Goal: Task Accomplishment & Management: Manage account settings

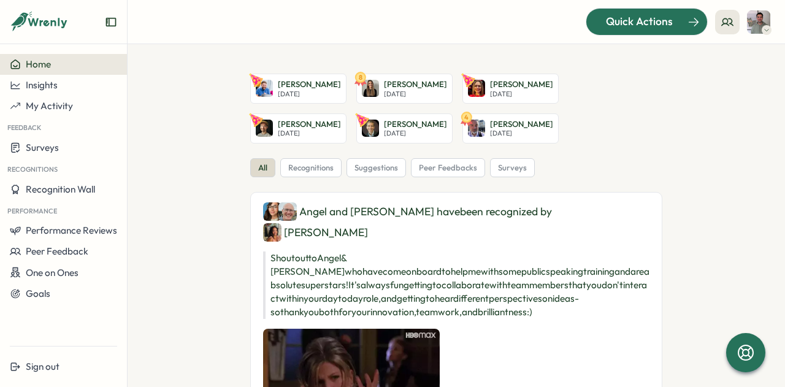
click at [647, 19] on span "Quick Actions" at bounding box center [639, 21] width 67 height 16
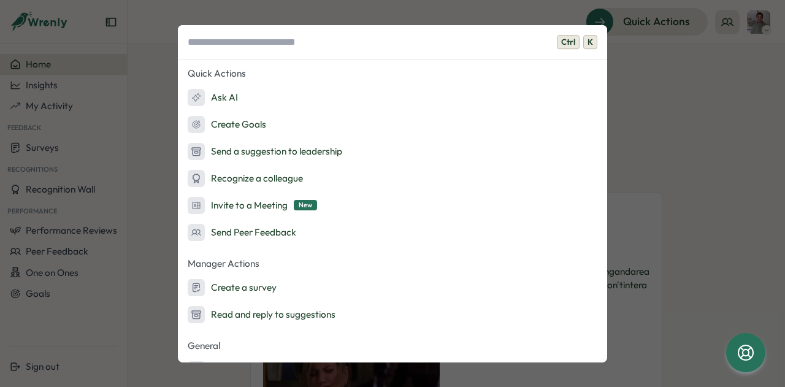
click at [662, 112] on div "Ctrl K Quick Actions Ask AI Create Goals Send a suggestion to leadership Recogn…" at bounding box center [392, 193] width 785 height 387
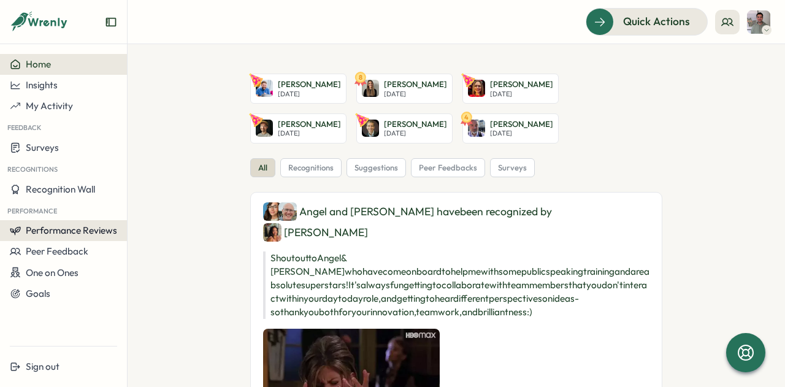
click at [72, 231] on span "Performance Reviews" at bounding box center [71, 230] width 91 height 12
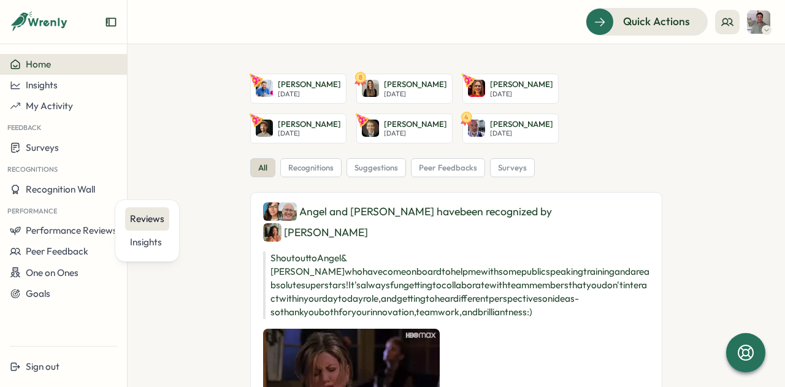
click at [156, 216] on div "Reviews" at bounding box center [147, 218] width 34 height 13
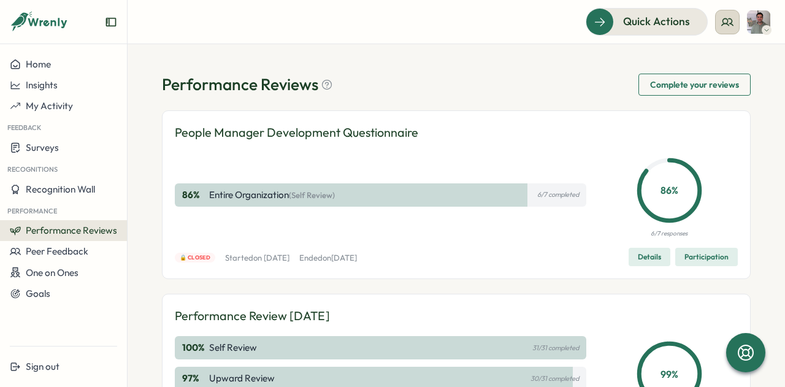
click at [731, 21] on icon at bounding box center [727, 22] width 12 height 12
click at [721, 58] on div "My Team" at bounding box center [727, 60] width 77 height 13
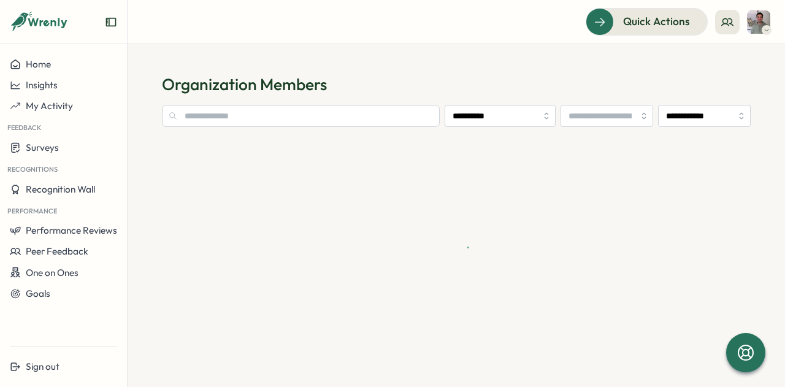
type input "**********"
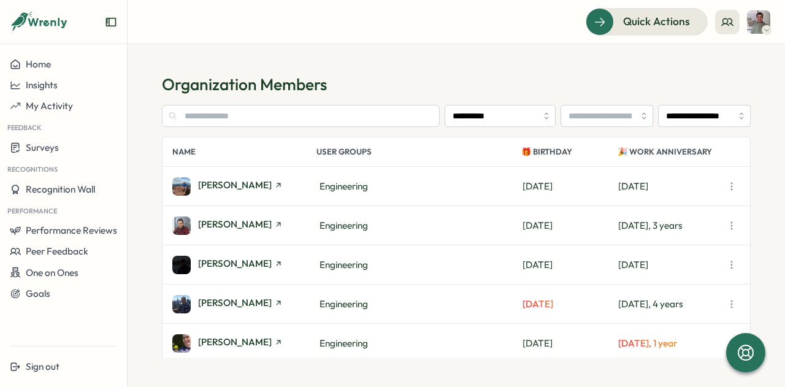
click at [731, 185] on icon "button" at bounding box center [732, 186] width 12 height 12
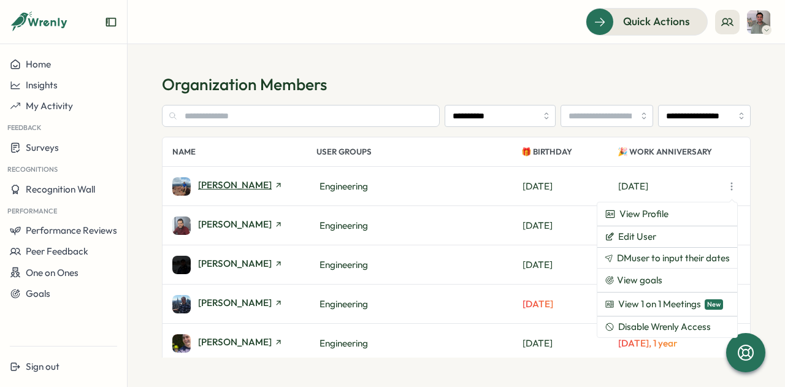
click at [245, 188] on span "[PERSON_NAME]" at bounding box center [235, 184] width 74 height 9
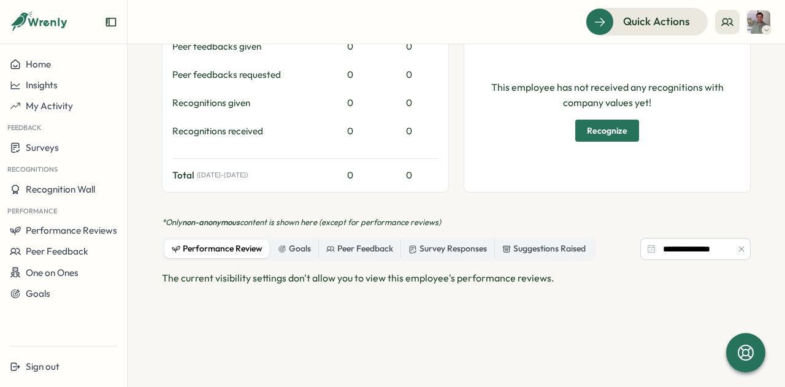
scroll to position [429, 0]
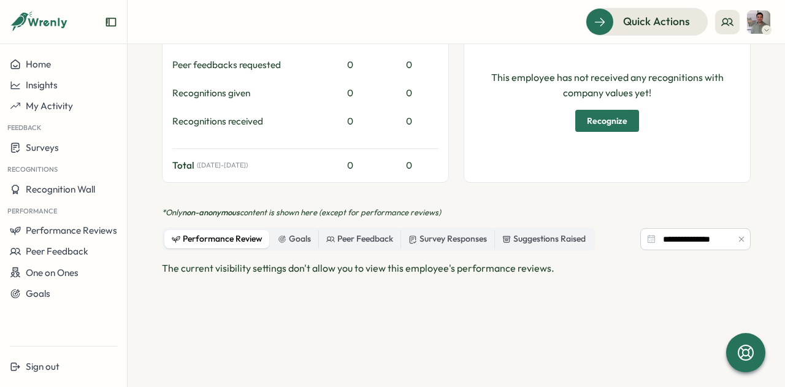
click at [240, 240] on div "Performance Review" at bounding box center [217, 238] width 91 height 13
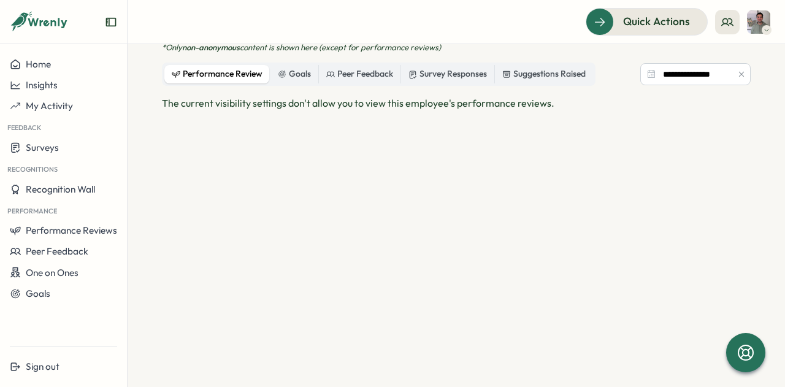
scroll to position [607, 0]
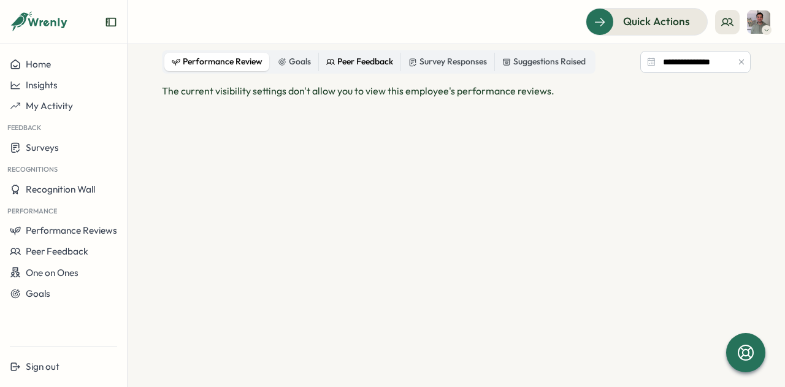
click at [358, 58] on div "Peer Feedback" at bounding box center [359, 61] width 67 height 13
click at [293, 56] on div "Goals" at bounding box center [294, 61] width 33 height 13
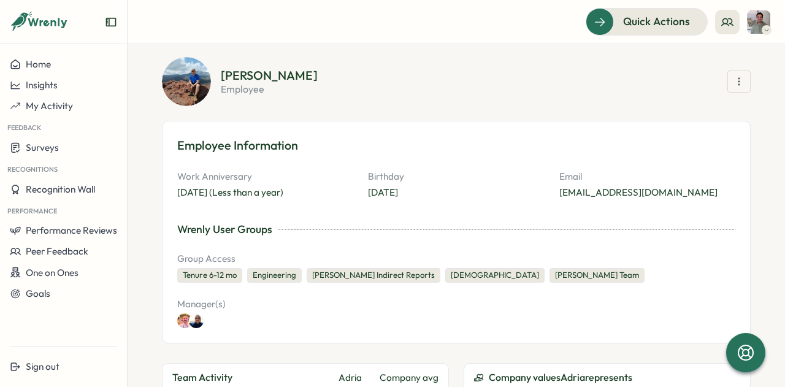
scroll to position [55, 0]
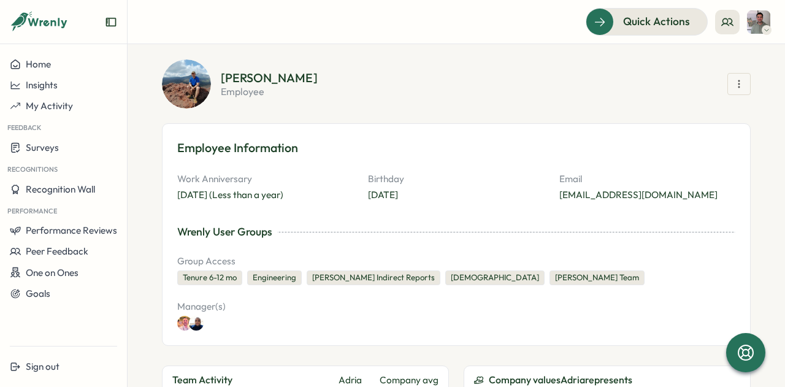
click at [737, 86] on button "button" at bounding box center [738, 84] width 23 height 22
click at [504, 238] on div "Wrenly User Groups" at bounding box center [456, 232] width 558 height 16
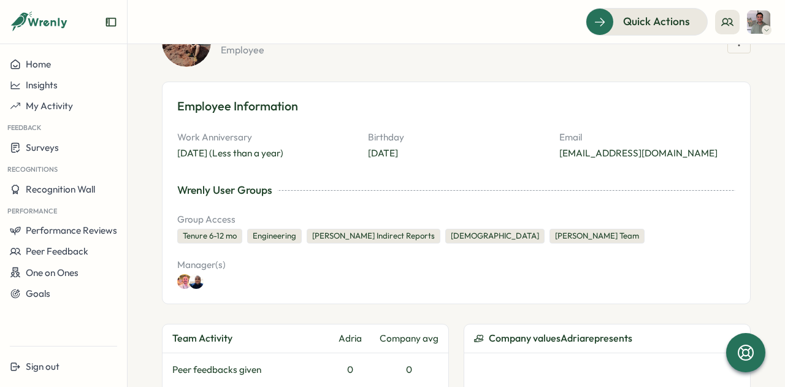
scroll to position [0, 0]
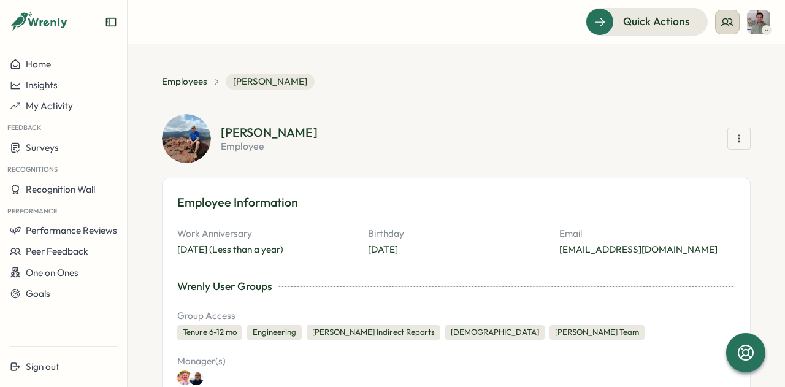
click at [724, 21] on icon at bounding box center [727, 22] width 12 height 12
click at [718, 64] on div "My Team" at bounding box center [727, 60] width 77 height 13
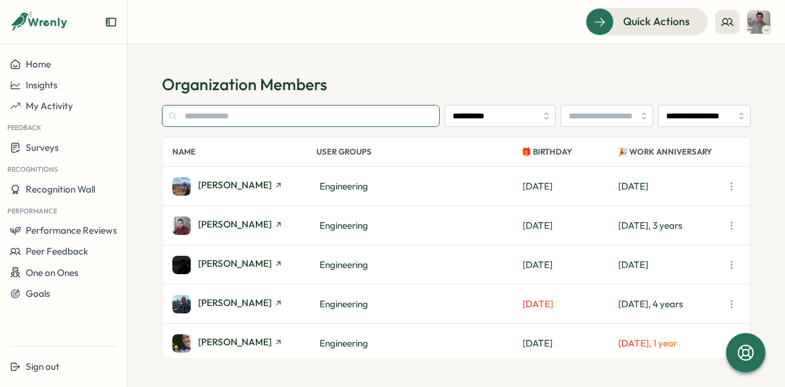
click at [320, 120] on input "text" at bounding box center [301, 116] width 278 height 22
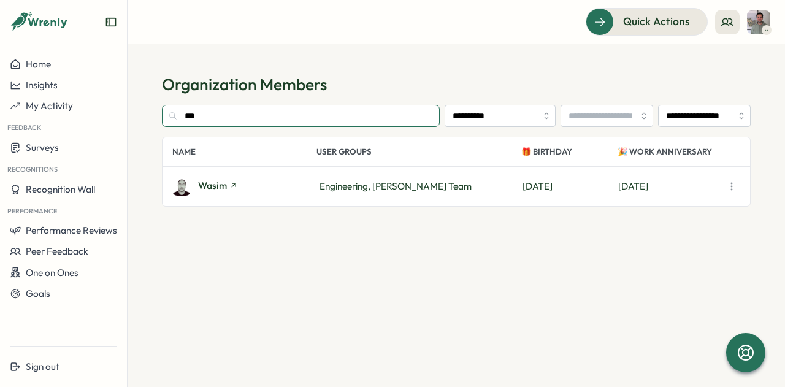
type input "***"
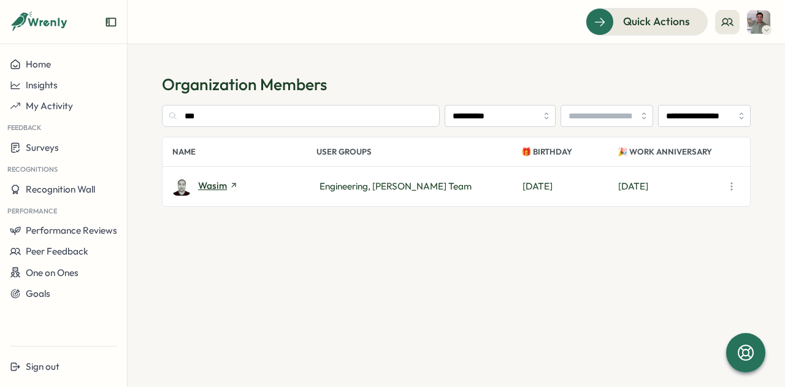
click at [220, 185] on span "Wasim" at bounding box center [212, 185] width 29 height 9
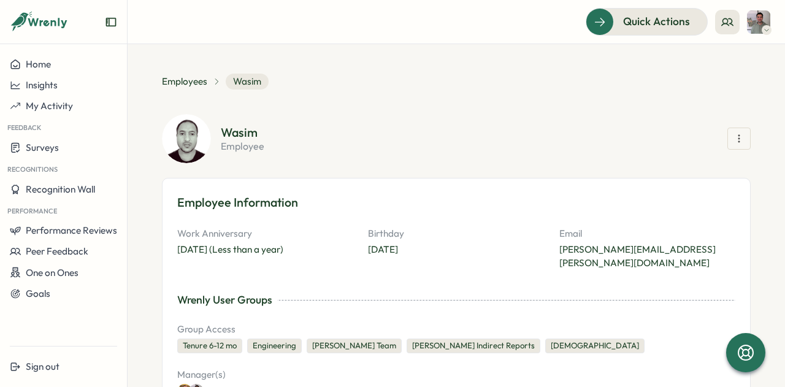
click at [735, 144] on icon "button" at bounding box center [739, 138] width 12 height 12
click at [424, 165] on div "Wasim employee Recognize Give Peer Feedback Create a goal View goals View 1 on …" at bounding box center [456, 264] width 589 height 300
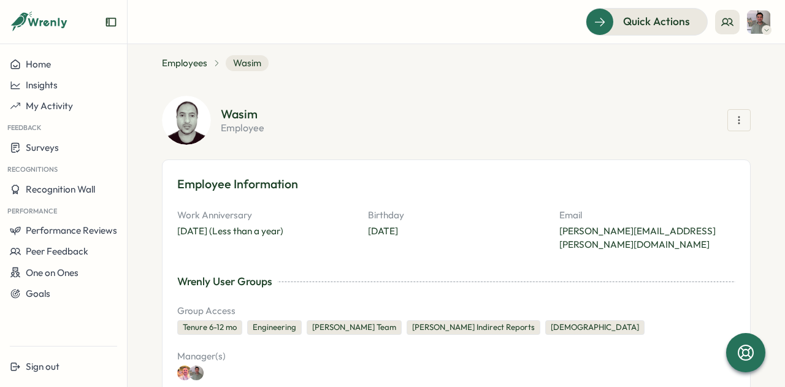
scroll to position [17, 0]
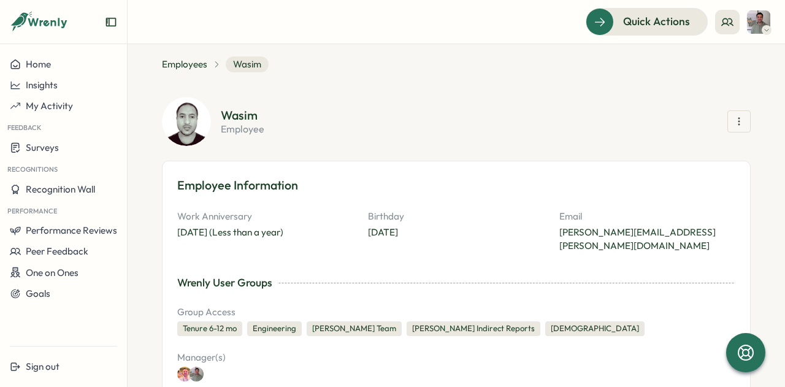
click at [736, 121] on icon "button" at bounding box center [739, 121] width 12 height 12
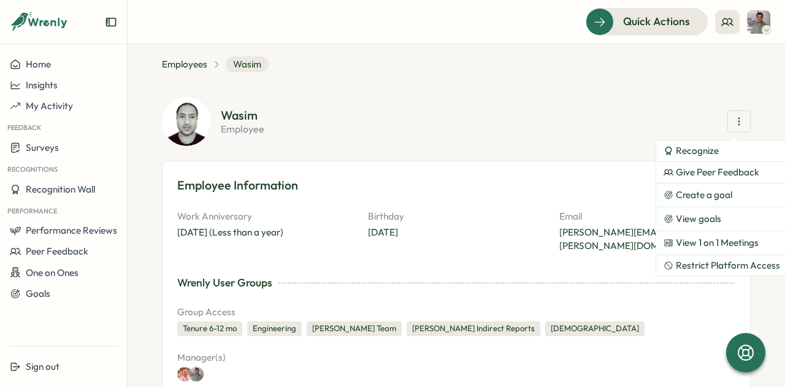
click at [419, 126] on section "Wasim employee Recognize Give Peer Feedback Create a goal View goals View 1 on …" at bounding box center [486, 121] width 530 height 25
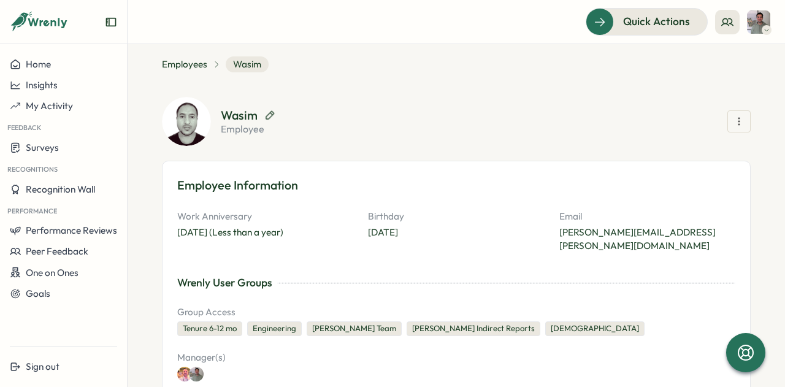
click at [269, 115] on icon "button" at bounding box center [269, 115] width 11 height 11
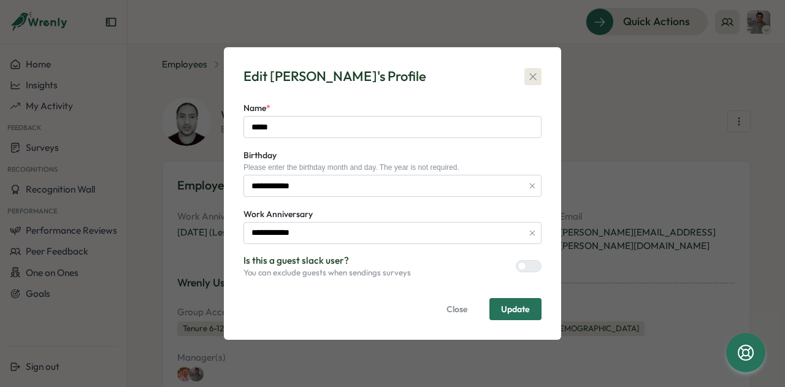
click at [531, 75] on icon "button" at bounding box center [533, 77] width 12 height 12
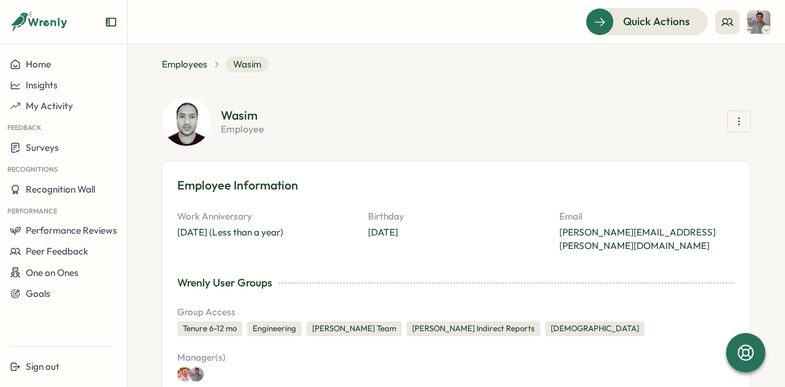
click at [739, 117] on icon "button" at bounding box center [739, 121] width 12 height 12
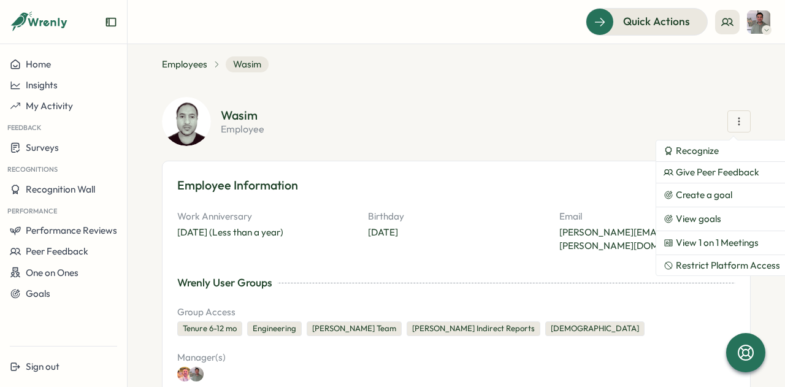
click at [568, 112] on section "Wasim employee Recognize Give Peer Feedback Create a goal View goals View 1 on …" at bounding box center [486, 121] width 530 height 25
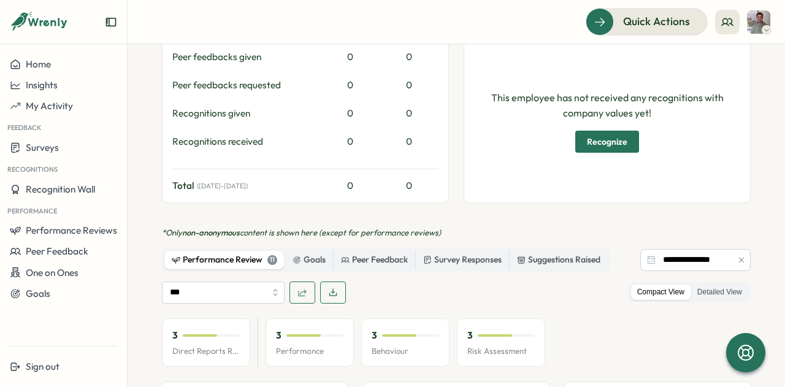
scroll to position [569, 0]
click at [750, 344] on icon at bounding box center [745, 352] width 21 height 21
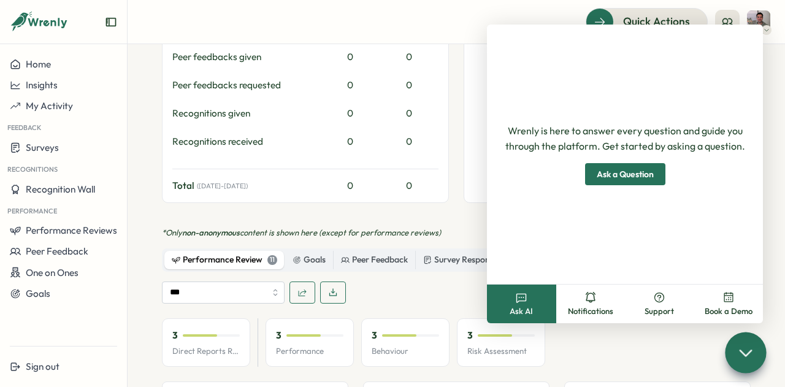
click at [773, 286] on section "Employees [PERSON_NAME] employee Employee Information Work Anniversary [DATE] (…" at bounding box center [457, 215] width 658 height 343
click at [667, 343] on div "3 Direct Reports Review Avg 3 Performance 3 Behaviour 3 Risk Assessment" at bounding box center [456, 342] width 589 height 49
click at [749, 358] on icon at bounding box center [746, 352] width 18 height 18
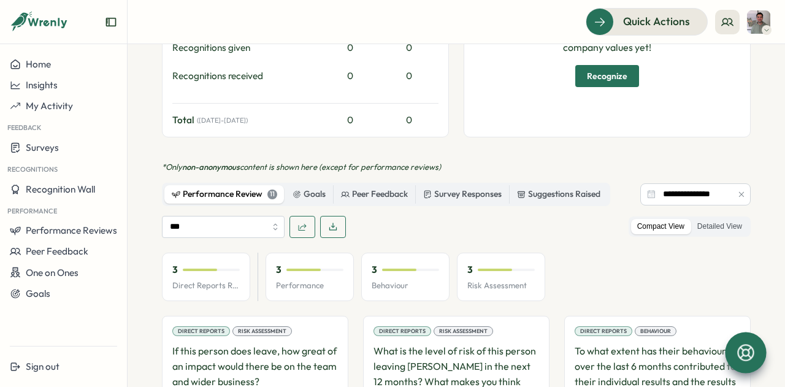
scroll to position [631, 0]
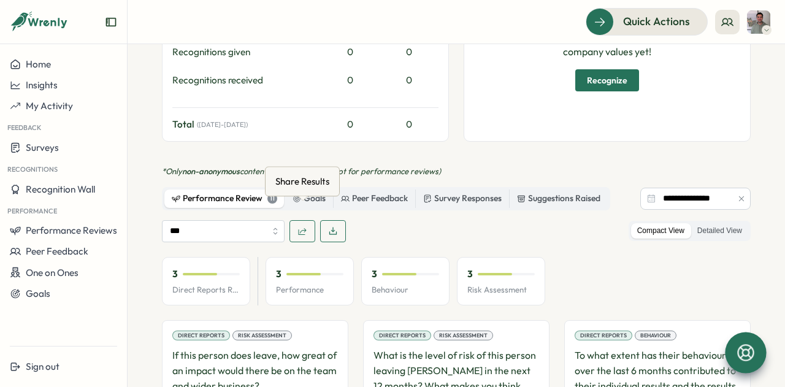
click at [299, 228] on icon "button" at bounding box center [303, 231] width 8 height 7
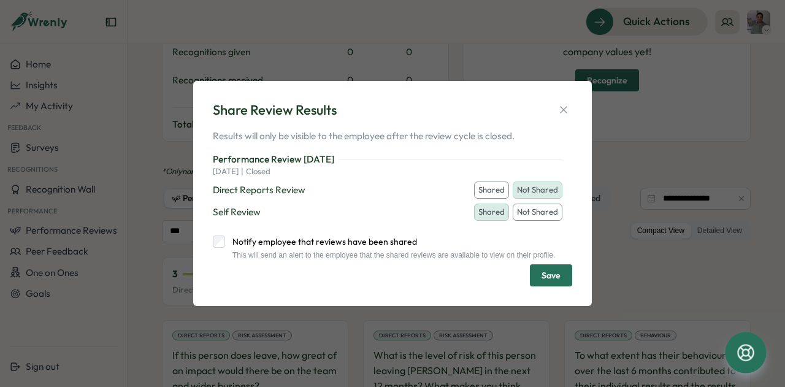
click at [565, 106] on icon "button" at bounding box center [564, 110] width 12 height 12
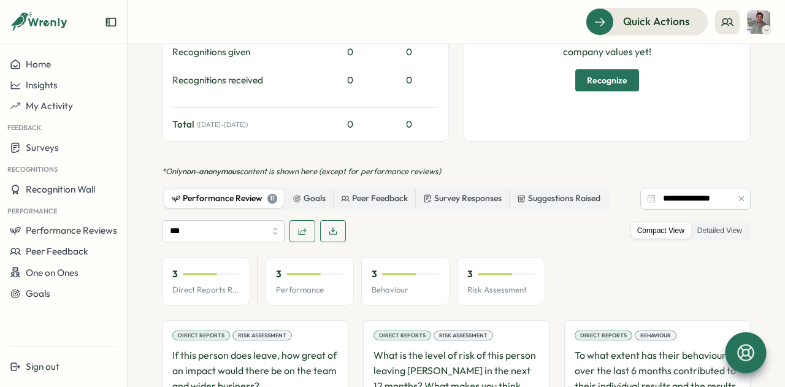
click at [256, 331] on div "Risk Assessment" at bounding box center [261, 336] width 59 height 10
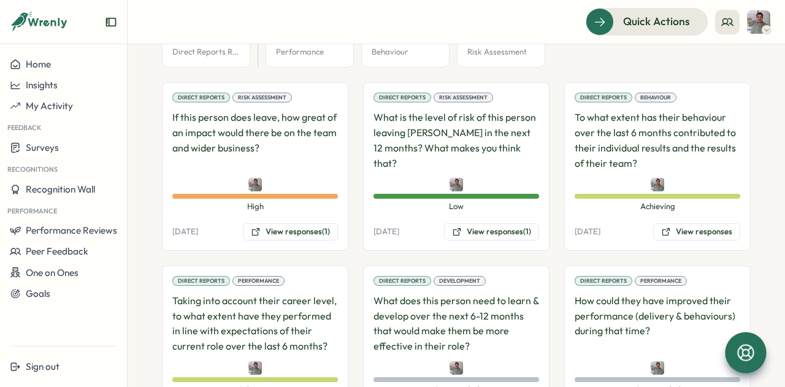
scroll to position [815, 0]
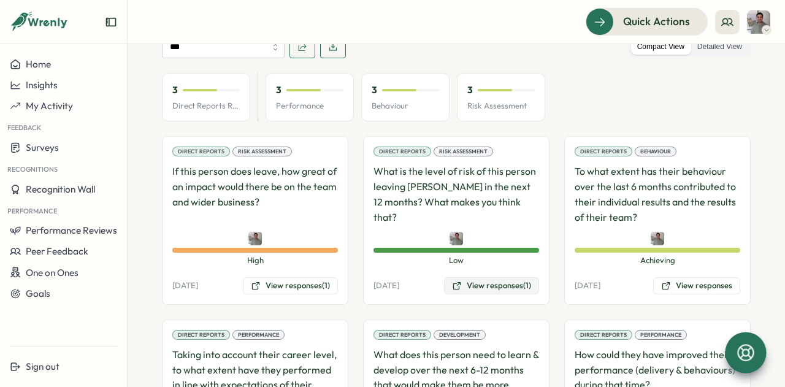
click at [470, 277] on button "View responses (1)" at bounding box center [491, 285] width 95 height 17
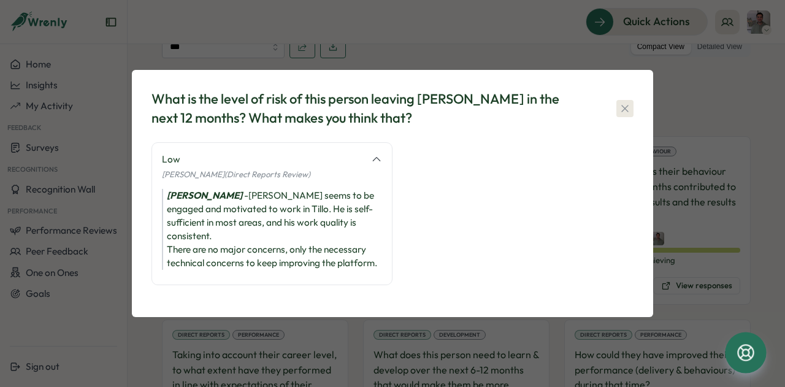
click at [630, 115] on icon "button" at bounding box center [625, 108] width 12 height 12
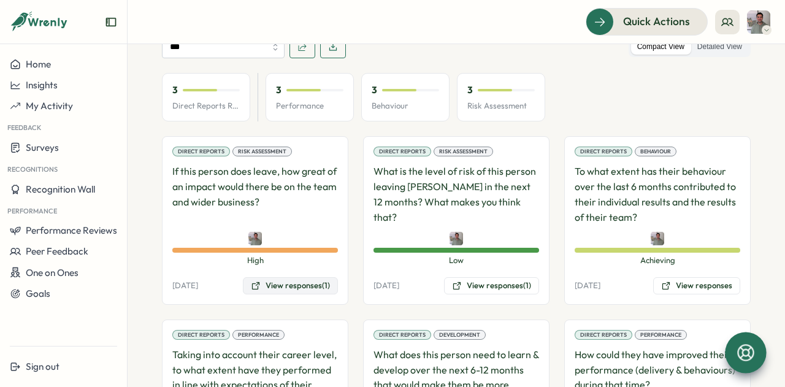
click at [307, 277] on button "View responses (1)" at bounding box center [290, 285] width 95 height 17
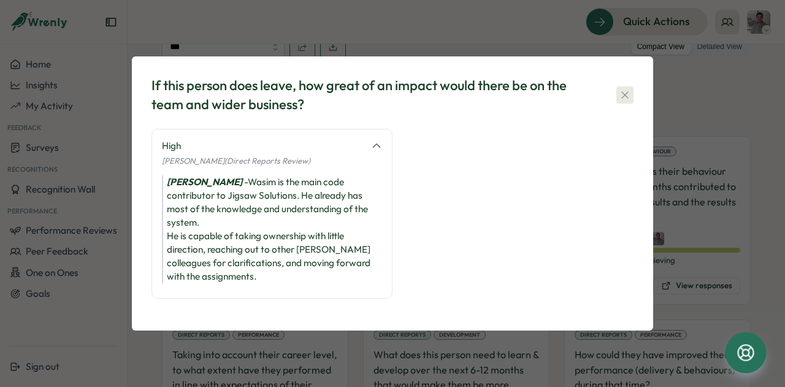
click at [626, 92] on icon "button" at bounding box center [625, 95] width 12 height 12
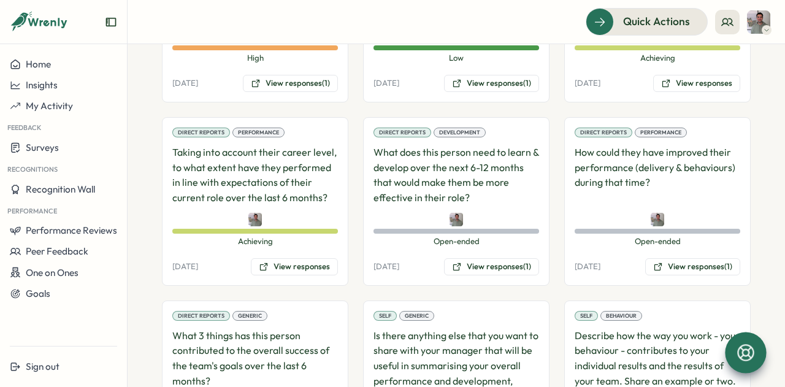
scroll to position [1060, 0]
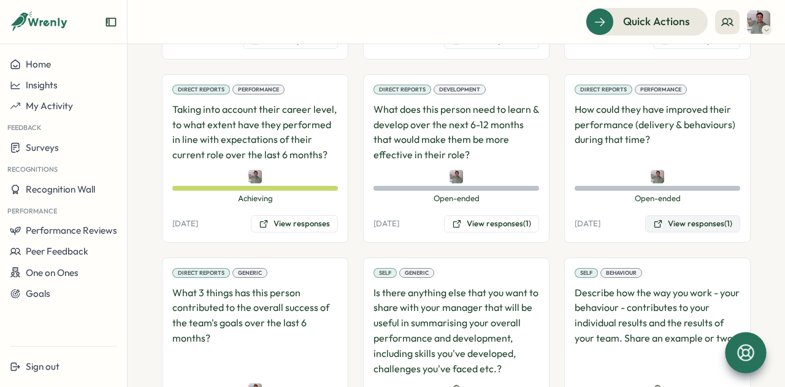
click at [674, 215] on button "View responses (1)" at bounding box center [692, 223] width 95 height 17
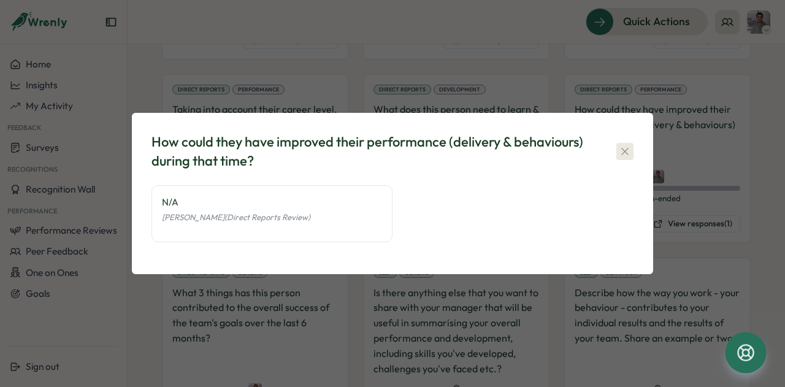
click at [624, 148] on icon "button" at bounding box center [625, 151] width 12 height 12
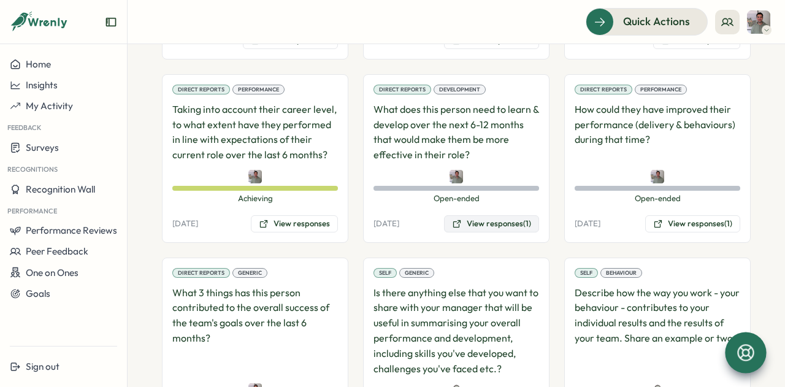
click at [493, 215] on button "View responses (1)" at bounding box center [491, 223] width 95 height 17
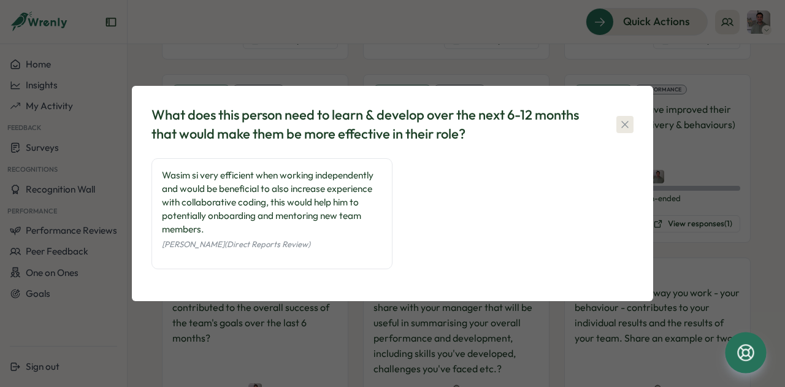
click at [624, 127] on icon "button" at bounding box center [625, 124] width 12 height 12
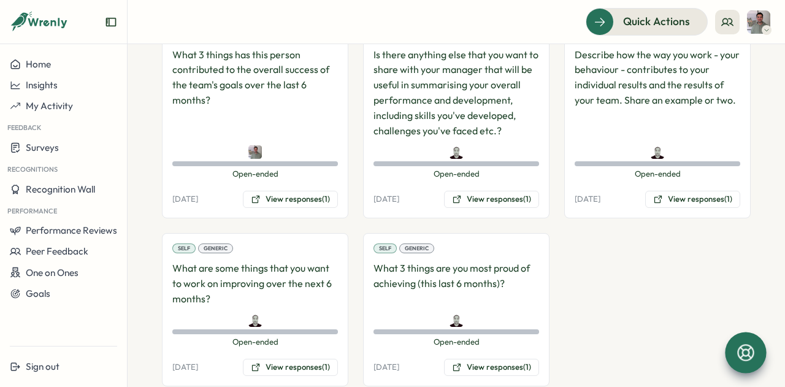
scroll to position [1305, 0]
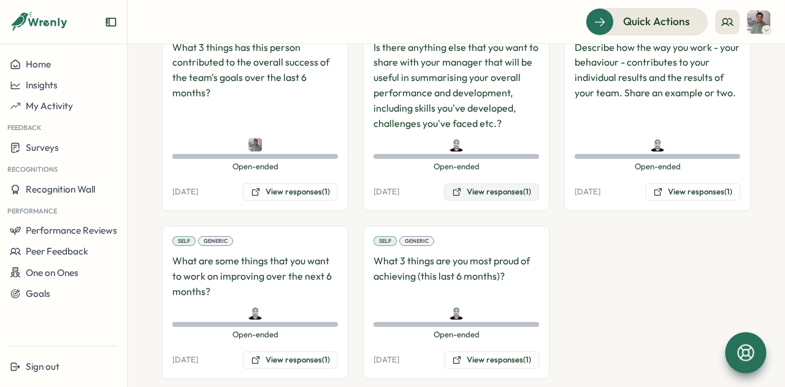
click at [477, 183] on button "View responses (1)" at bounding box center [491, 191] width 95 height 17
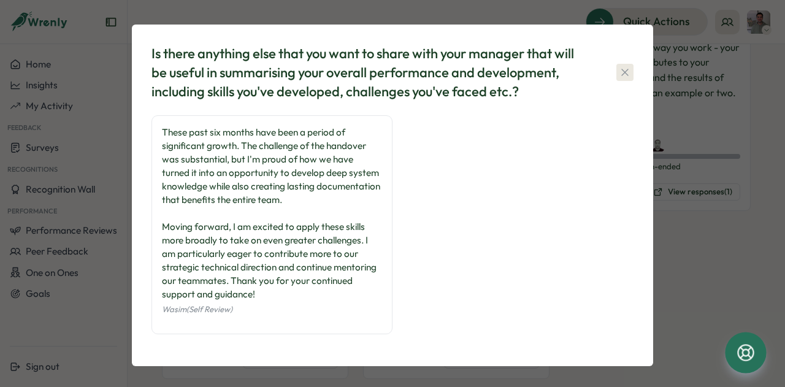
click at [619, 71] on icon "button" at bounding box center [625, 72] width 12 height 12
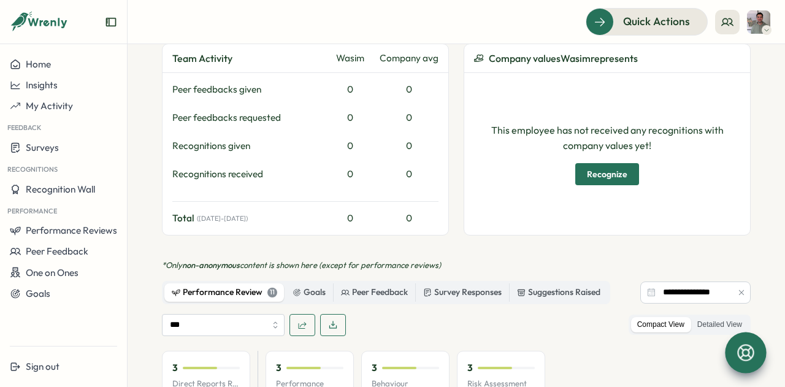
scroll to position [631, 0]
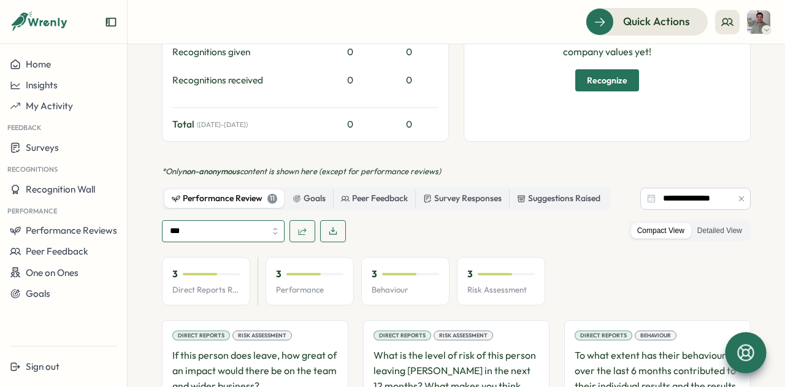
click at [266, 220] on input "***" at bounding box center [223, 231] width 123 height 22
click at [454, 224] on div "*** Compact View Detailed View" at bounding box center [456, 231] width 589 height 22
click at [301, 221] on span "button" at bounding box center [302, 231] width 10 height 21
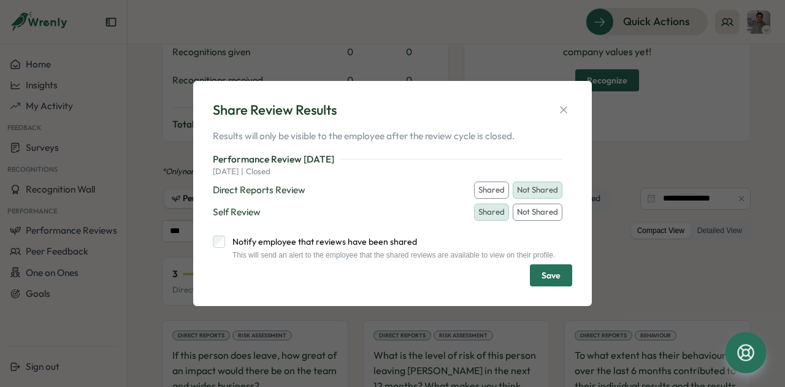
click at [496, 187] on button "Shared" at bounding box center [491, 190] width 35 height 17
click at [334, 244] on label "Notify employee that reviews have been shared" at bounding box center [390, 242] width 330 height 12
click at [564, 274] on button "Save" at bounding box center [551, 275] width 42 height 22
